Goal: Transaction & Acquisition: Purchase product/service

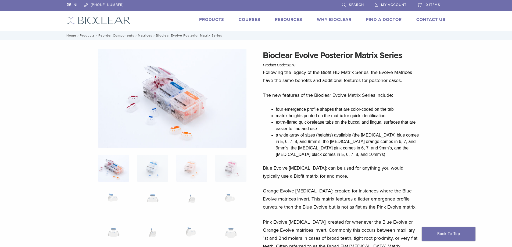
click at [84, 35] on link "Products" at bounding box center [87, 36] width 15 height 4
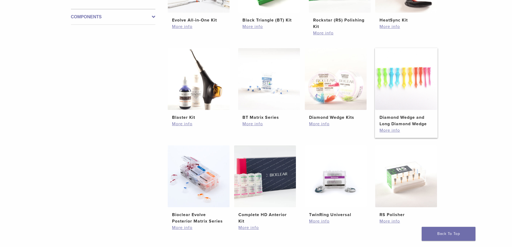
scroll to position [296, 0]
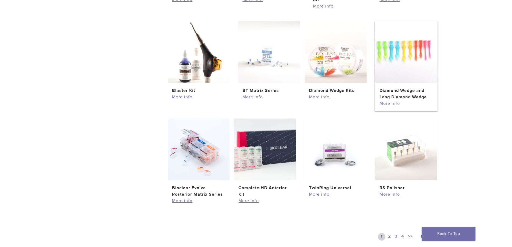
click at [396, 58] on img at bounding box center [406, 52] width 62 height 62
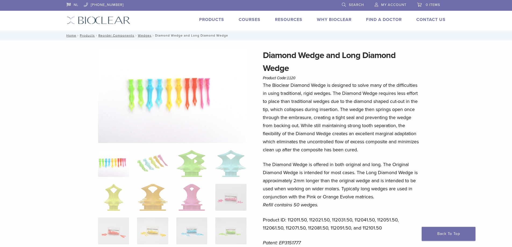
scroll to position [54, 0]
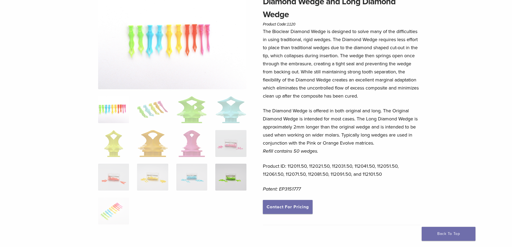
click at [228, 174] on img at bounding box center [230, 177] width 31 height 27
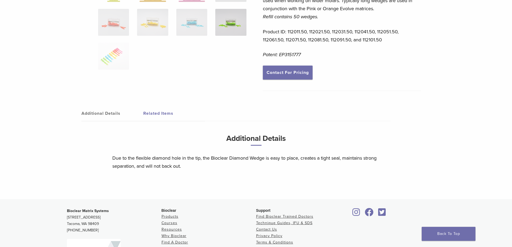
scroll to position [27, 0]
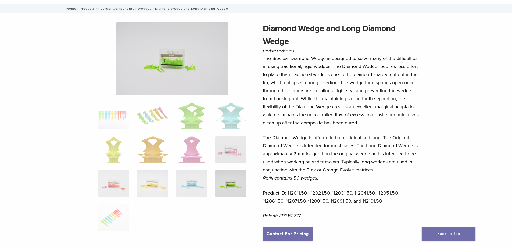
click at [234, 187] on img at bounding box center [230, 183] width 31 height 27
click at [89, 9] on link "Products" at bounding box center [87, 9] width 15 height 4
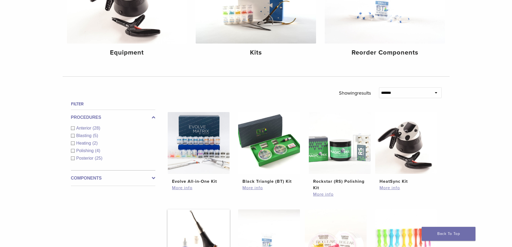
scroll to position [188, 0]
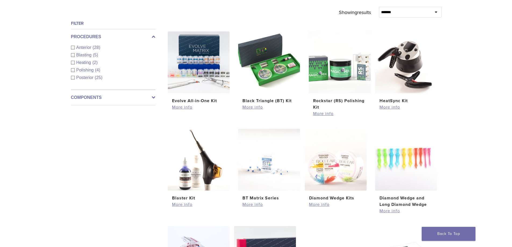
click at [150, 96] on label "Components" at bounding box center [113, 97] width 84 height 6
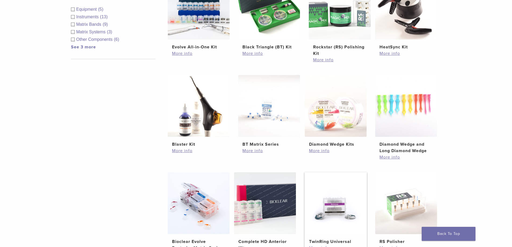
scroll to position [296, 0]
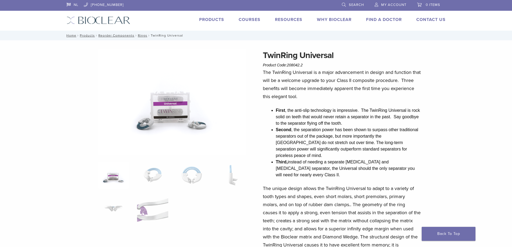
scroll to position [27, 0]
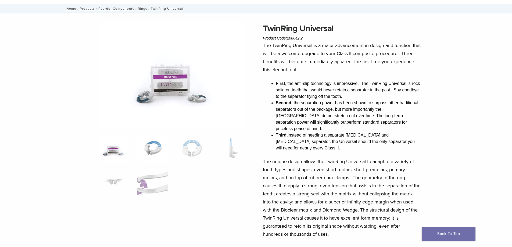
click at [149, 149] on img at bounding box center [152, 148] width 31 height 27
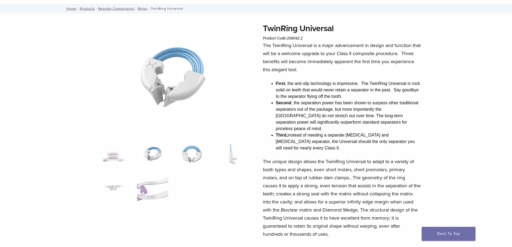
click at [198, 154] on img at bounding box center [191, 154] width 31 height 27
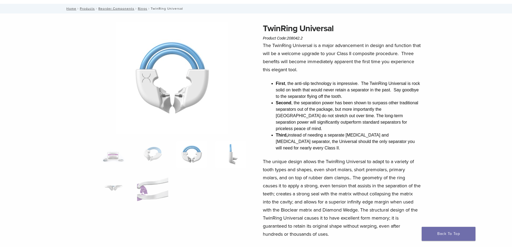
click at [231, 152] on img at bounding box center [230, 154] width 31 height 27
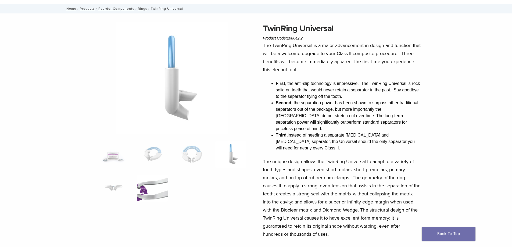
click at [149, 192] on img at bounding box center [152, 188] width 31 height 27
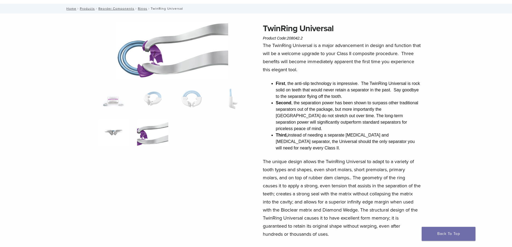
click at [113, 135] on img at bounding box center [113, 132] width 31 height 27
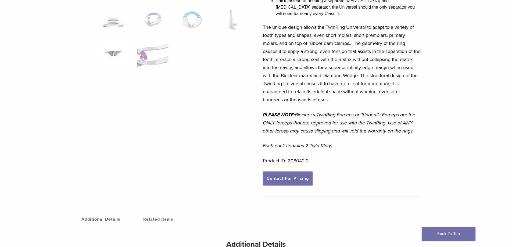
scroll to position [0, 0]
